Goal: Information Seeking & Learning: Learn about a topic

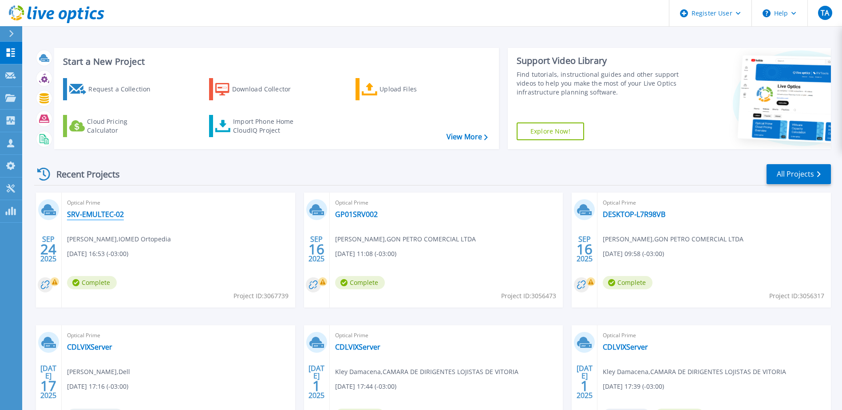
click at [106, 214] on link "SRV-EMULTEC-02" at bounding box center [95, 214] width 57 height 9
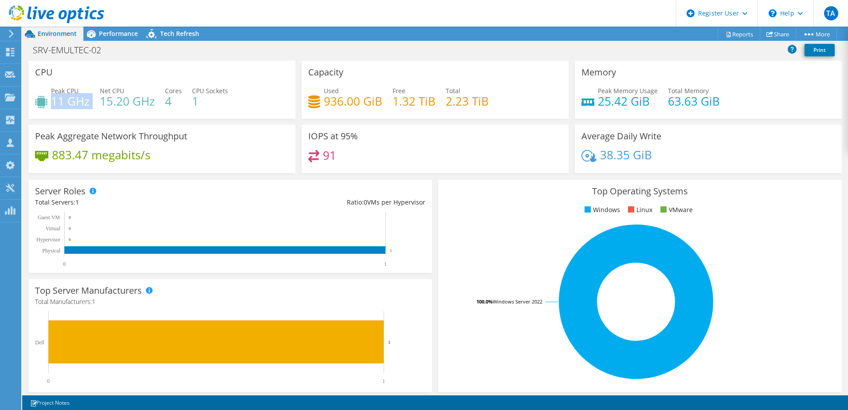
drag, startPoint x: 54, startPoint y: 101, endPoint x: 90, endPoint y: 102, distance: 36.0
click at [90, 102] on div "Peak CPU 11 GHz Net CPU 15.20 GHz Cores 4 CPU Sockets 1" at bounding box center [162, 100] width 254 height 29
drag, startPoint x: 208, startPoint y: 101, endPoint x: 192, endPoint y: 101, distance: 16.4
click at [189, 100] on div "Peak CPU 11 GHz Net CPU 15.20 GHz Cores 4 CPU Sockets 1" at bounding box center [162, 100] width 254 height 29
click at [194, 101] on h4 "1" at bounding box center [210, 101] width 36 height 10
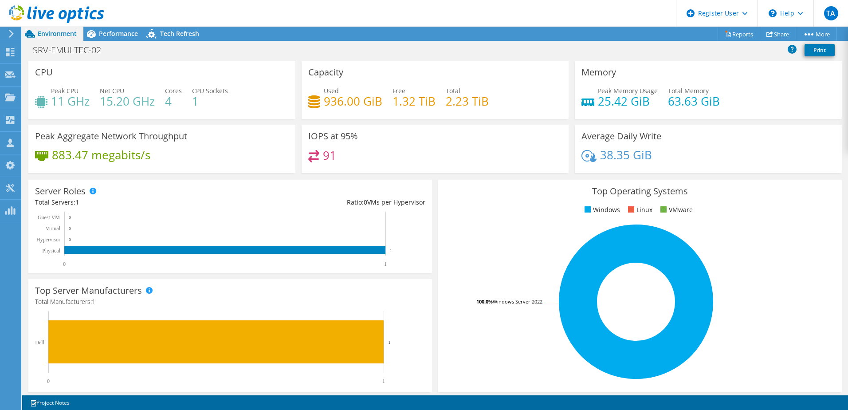
click at [198, 104] on h4 "1" at bounding box center [210, 101] width 36 height 10
click at [193, 102] on h4 "1" at bounding box center [210, 101] width 36 height 10
drag, startPoint x: 176, startPoint y: 149, endPoint x: 87, endPoint y: 155, distance: 89.0
click at [87, 155] on div "Peak Aggregate Network Throughput 883.47 megabits/s" at bounding box center [161, 149] width 267 height 48
click at [70, 155] on h4 "883.47 megabits/s" at bounding box center [101, 155] width 98 height 10
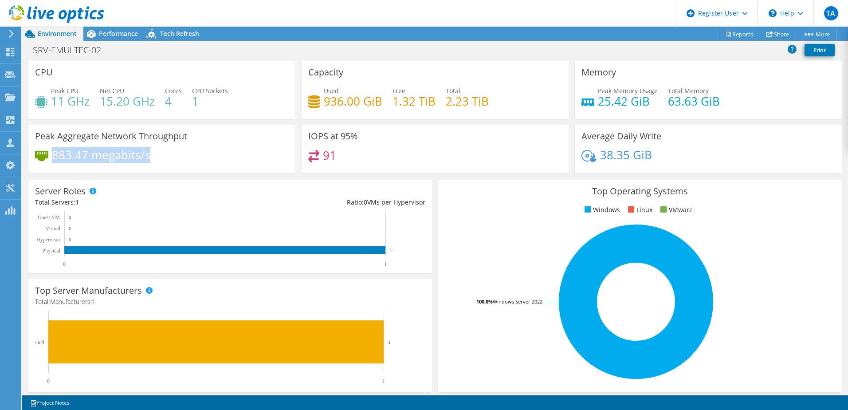
drag, startPoint x: 53, startPoint y: 156, endPoint x: 159, endPoint y: 155, distance: 106.0
click at [159, 155] on div "883.47 megabits/s" at bounding box center [162, 159] width 254 height 19
click at [118, 34] on span "Performance" at bounding box center [118, 33] width 39 height 8
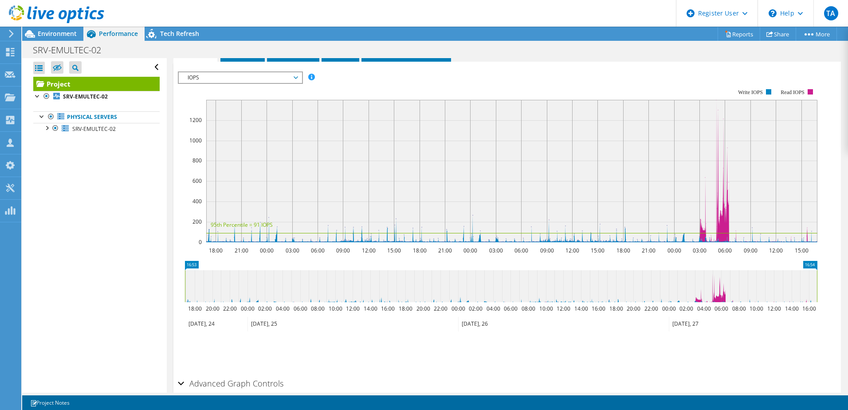
scroll to position [124, 0]
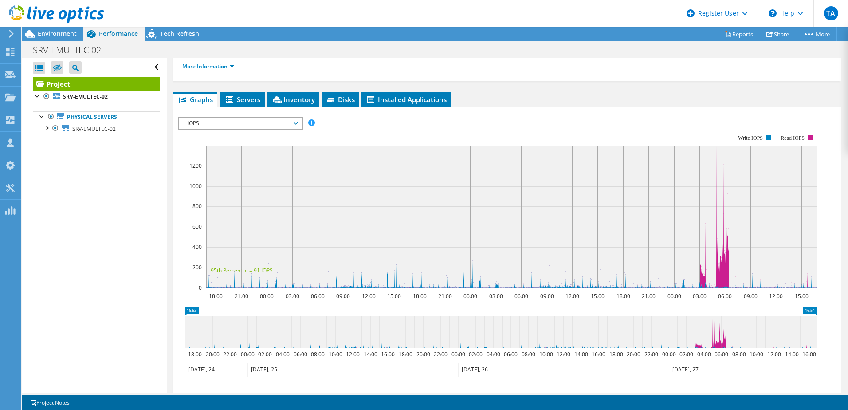
click at [260, 119] on span "IOPS" at bounding box center [240, 123] width 114 height 11
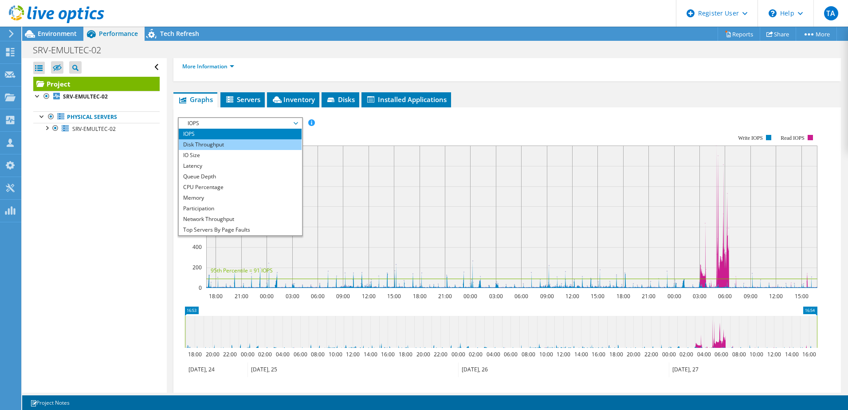
click at [254, 147] on li "Disk Throughput" at bounding box center [240, 144] width 123 height 11
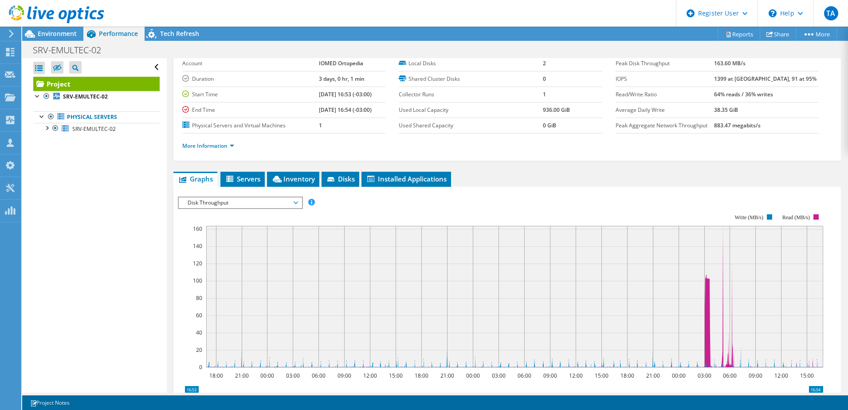
scroll to position [0, 0]
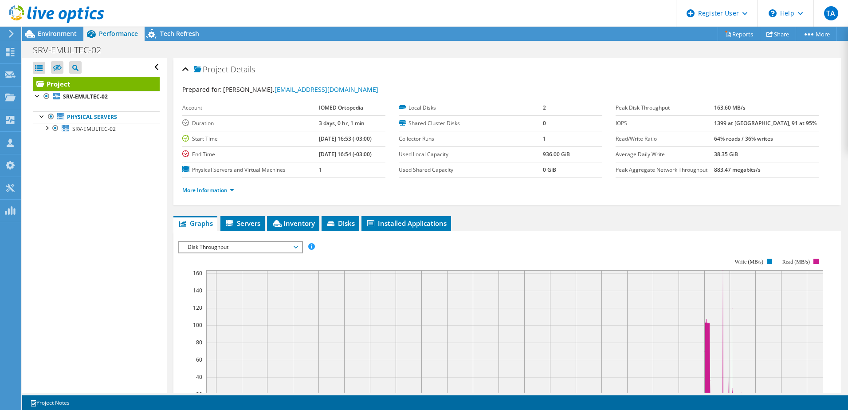
click at [58, 15] on icon at bounding box center [56, 14] width 95 height 18
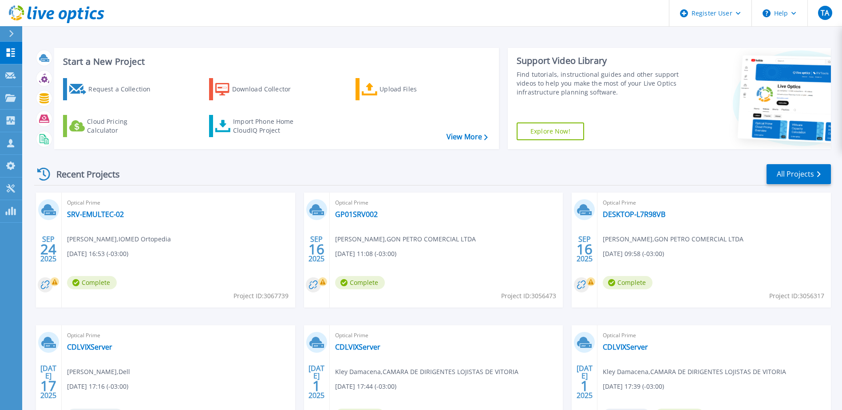
click at [470, 179] on div "Recent Projects All Projects" at bounding box center [432, 174] width 796 height 22
